Goal: Task Accomplishment & Management: Complete application form

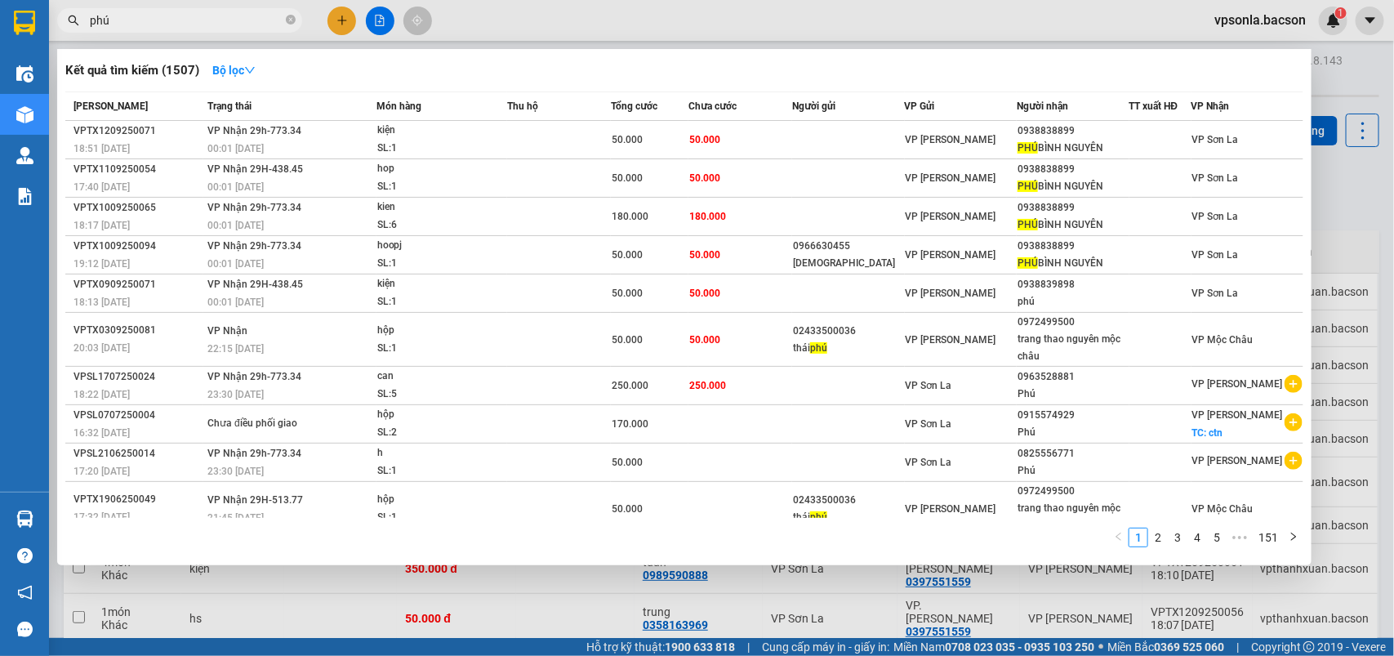
scroll to position [278, 0]
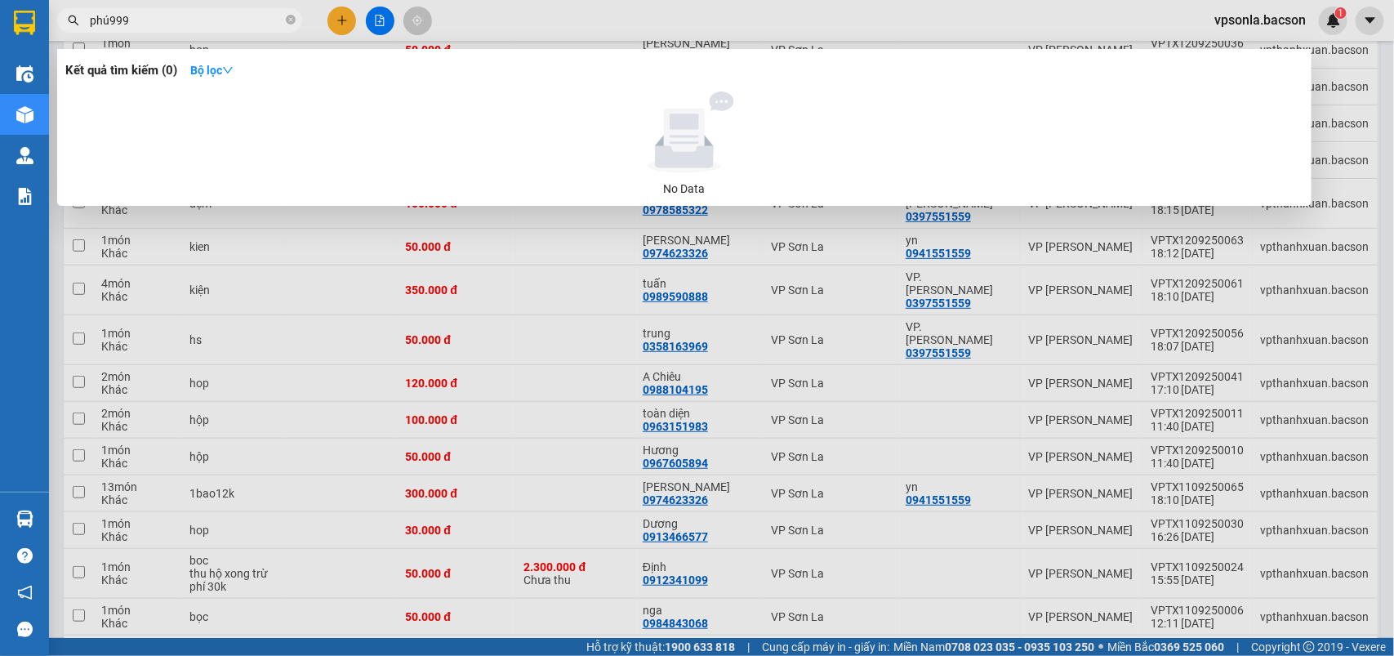
drag, startPoint x: 0, startPoint y: 0, endPoint x: 216, endPoint y: 22, distance: 217.5
click at [218, 22] on input "phú999" at bounding box center [186, 20] width 193 height 18
click at [216, 22] on input "phú999" at bounding box center [186, 20] width 193 height 18
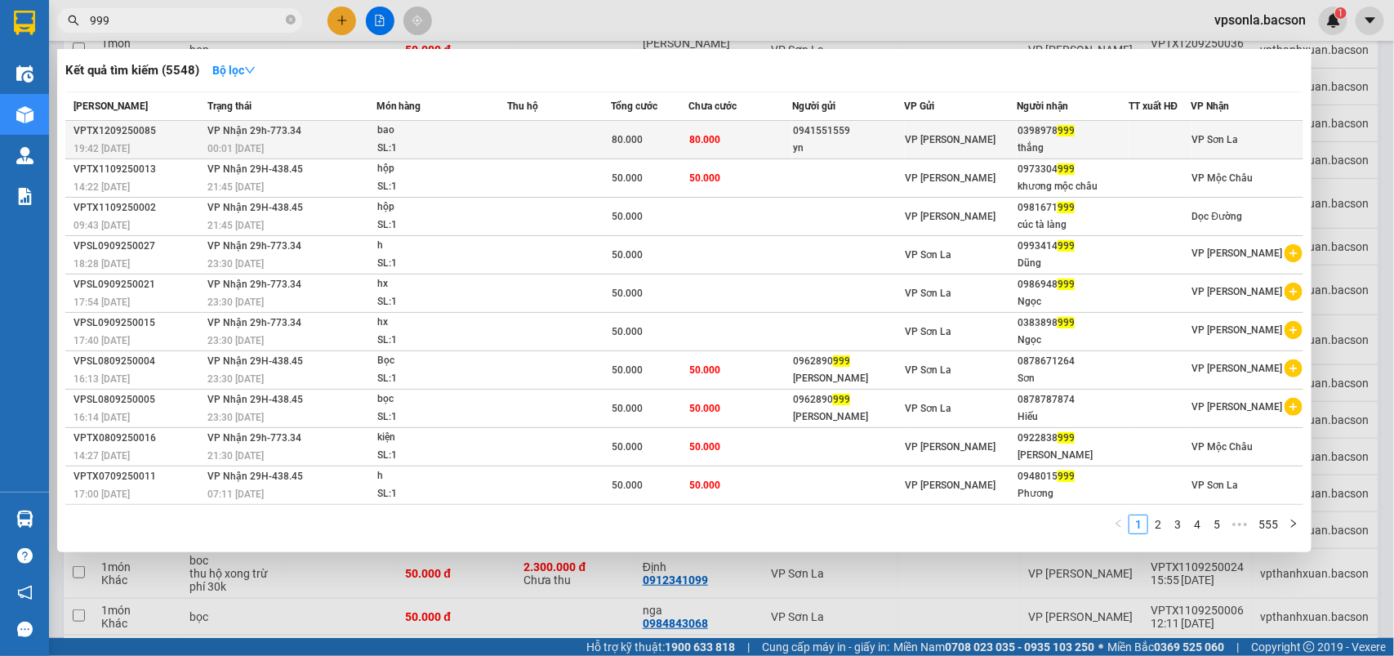
type input "999"
click at [1064, 144] on div "thắng" at bounding box center [1072, 148] width 110 height 17
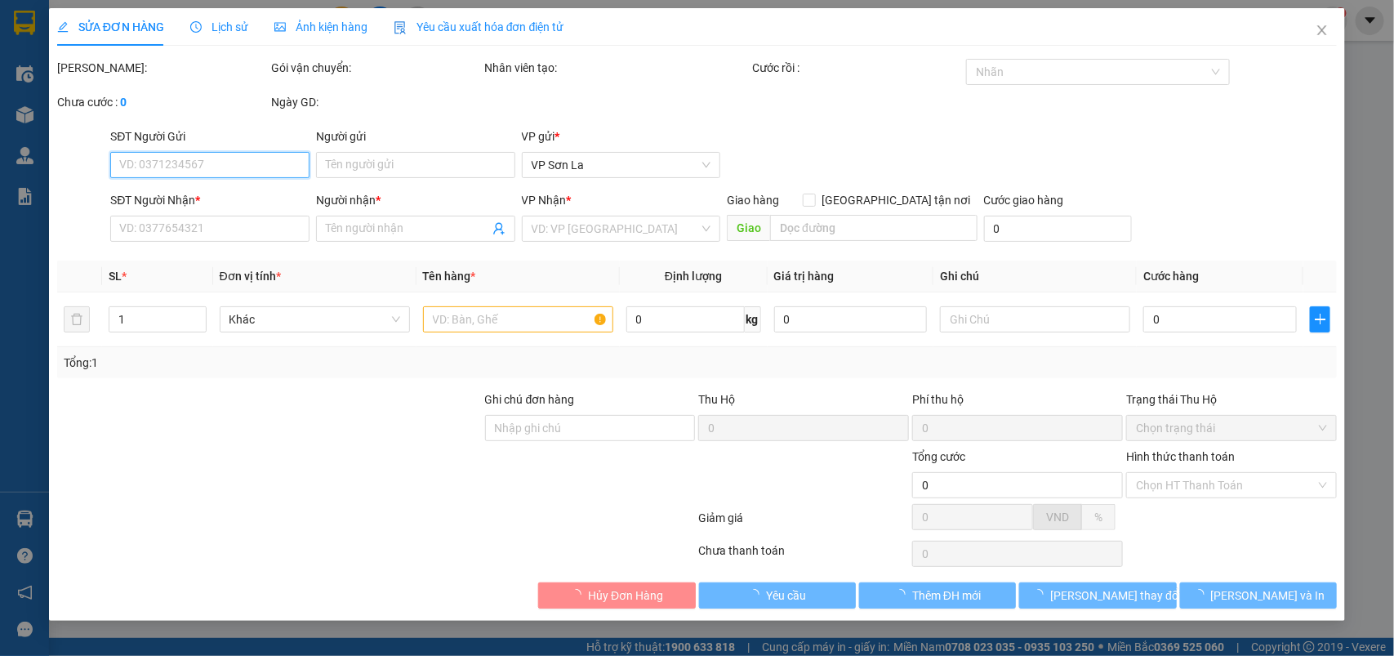
type input "0941551559"
type input "yn"
type input "0398978999"
type input "thắng"
type input "80.000"
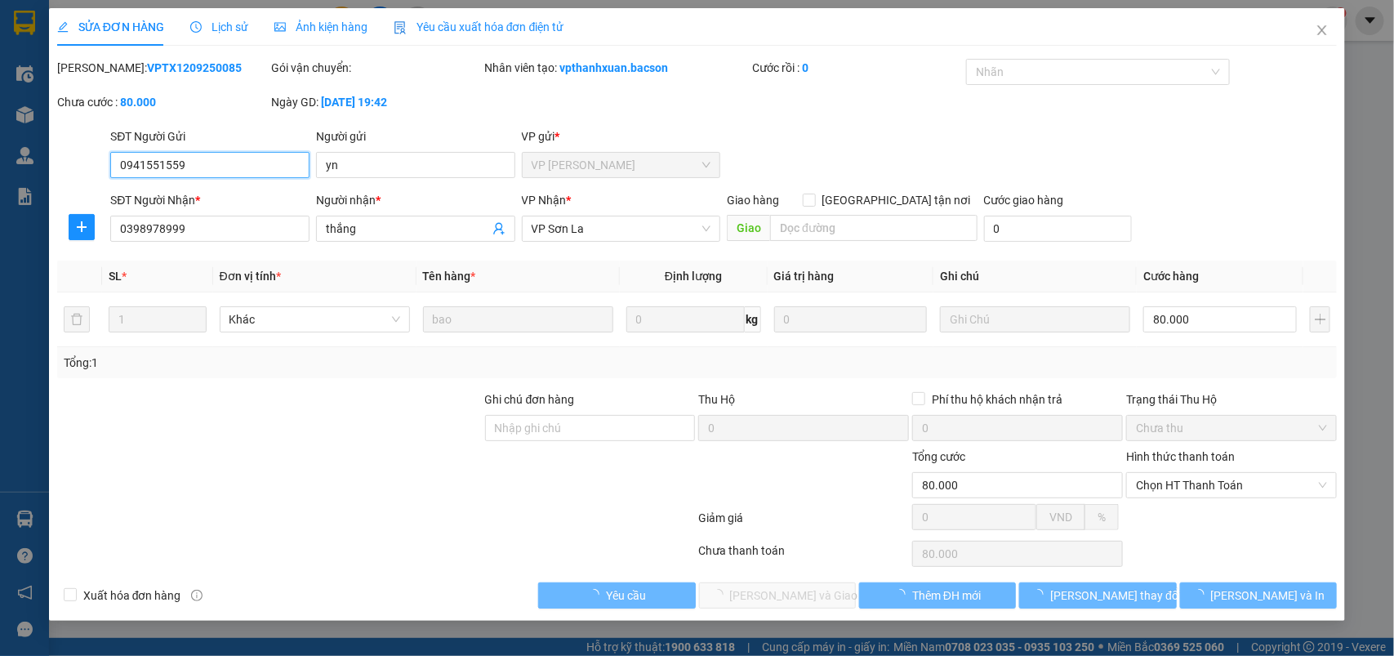
click at [1155, 482] on span "Chọn HT Thanh Toán" at bounding box center [1231, 485] width 191 height 24
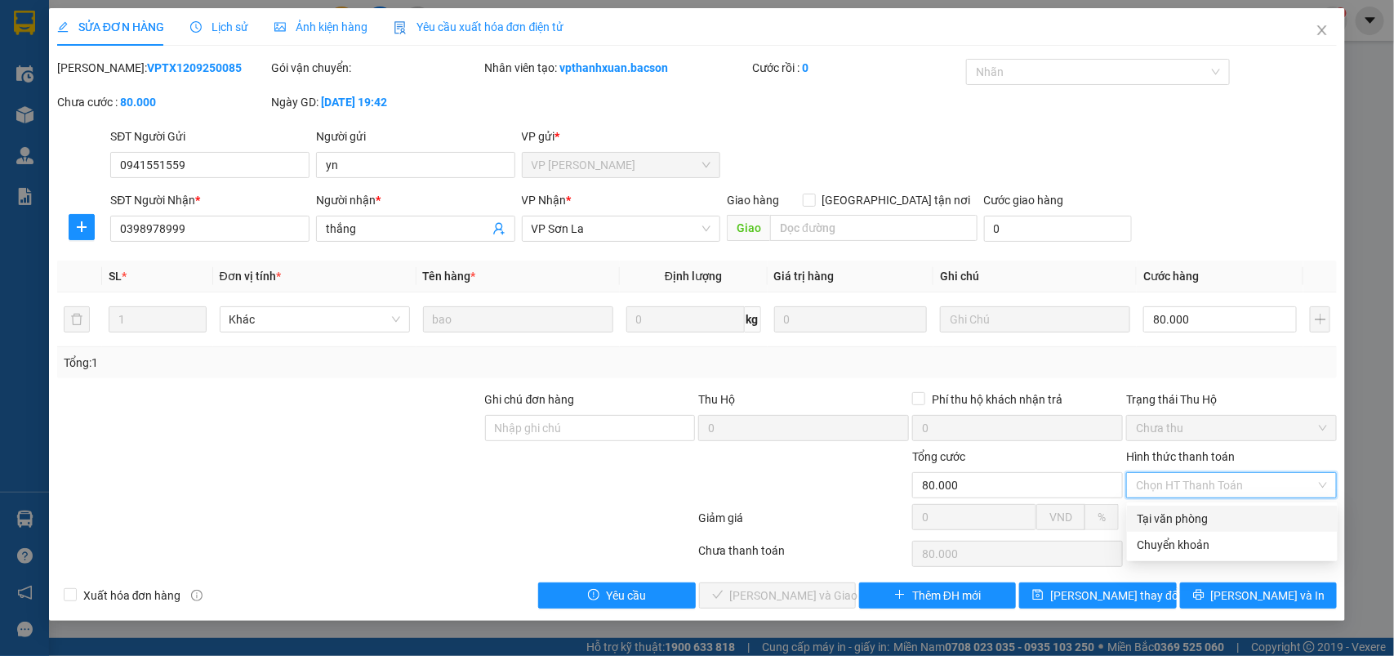
click at [1164, 516] on div "Tại văn phòng" at bounding box center [1232, 519] width 191 height 18
type input "0"
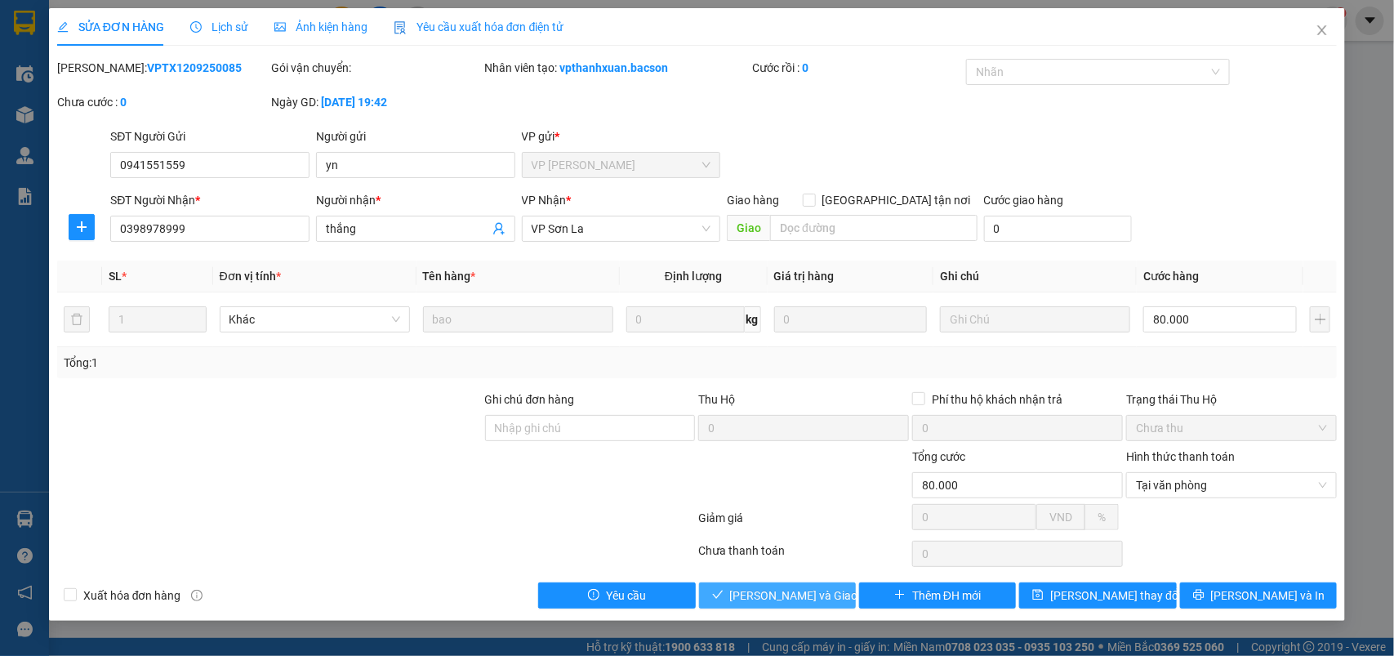
click at [804, 598] on span "[PERSON_NAME] và Giao hàng" at bounding box center [808, 595] width 157 height 18
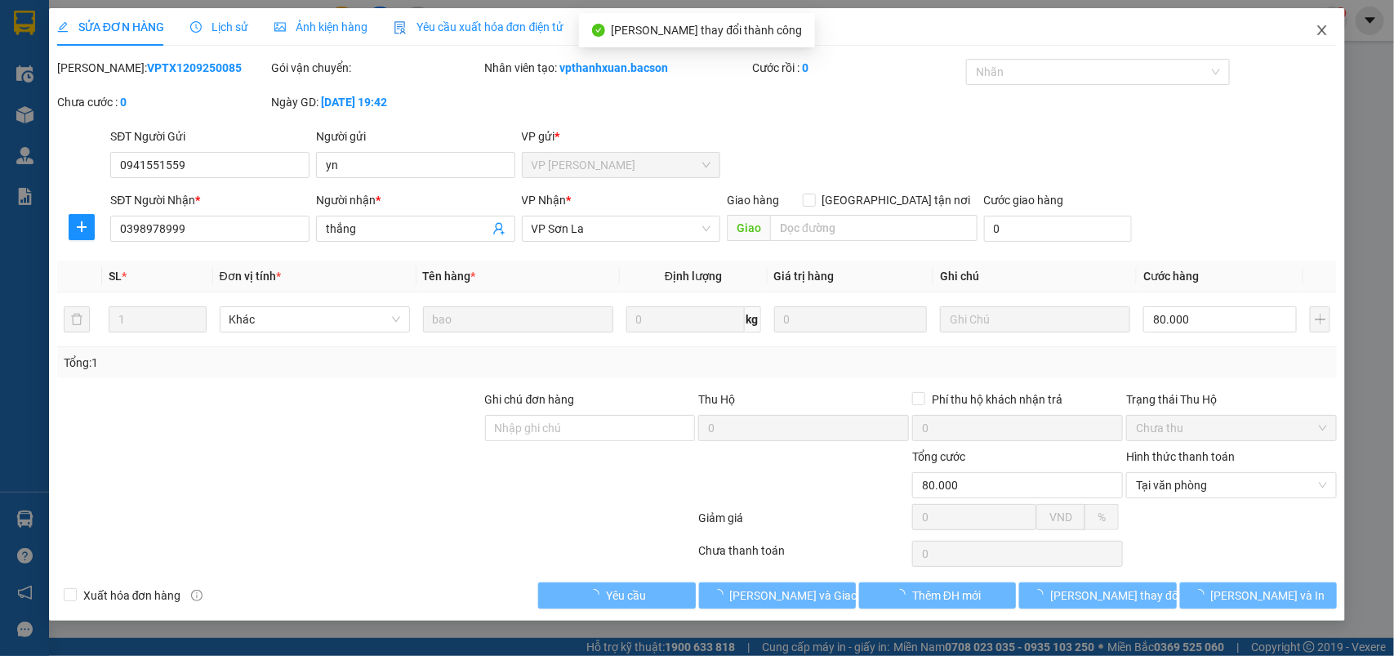
click at [1321, 31] on icon "close" at bounding box center [1322, 30] width 9 height 10
